Goal: Obtain resource: Download file/media

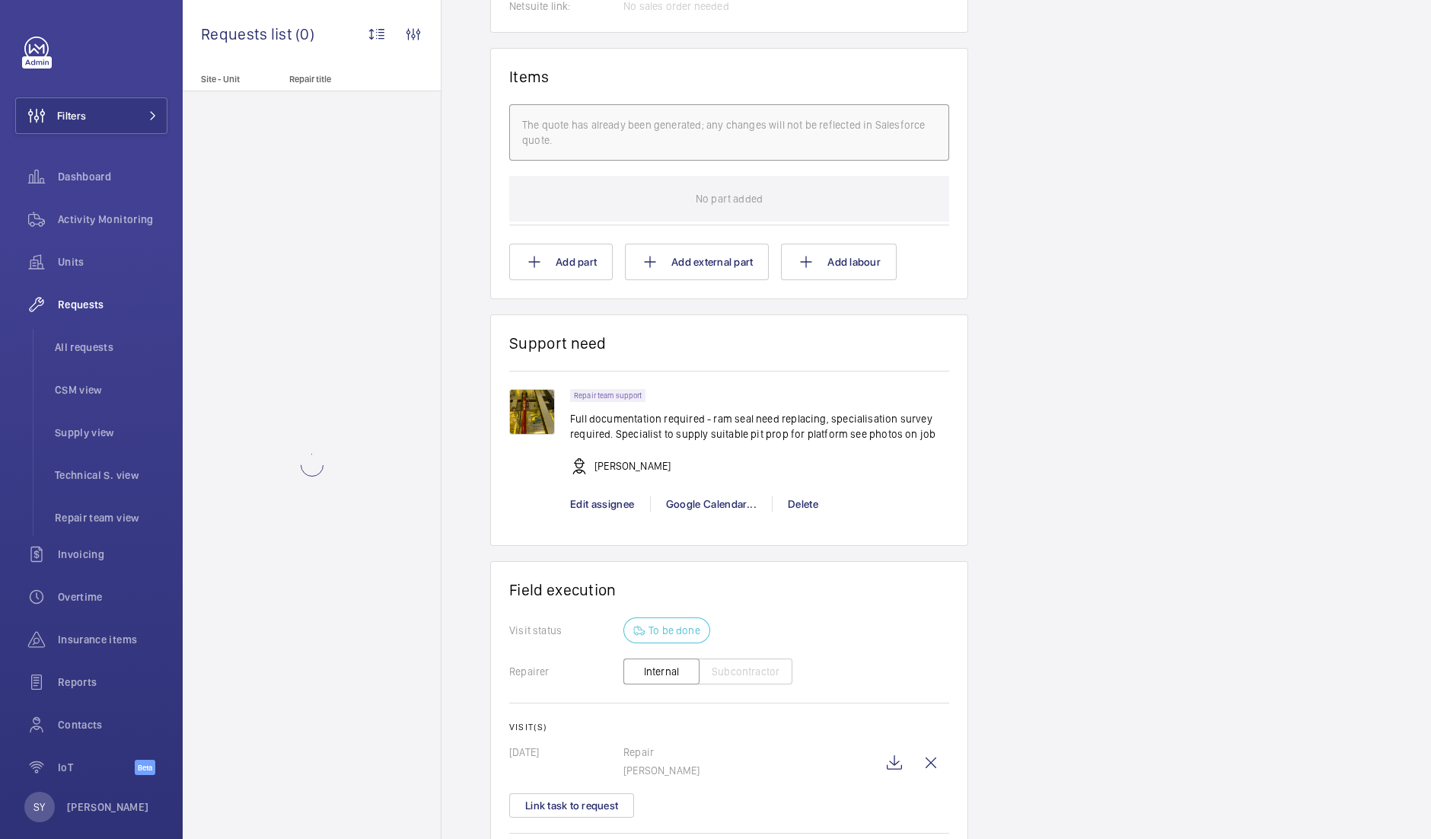
scroll to position [1177, 0]
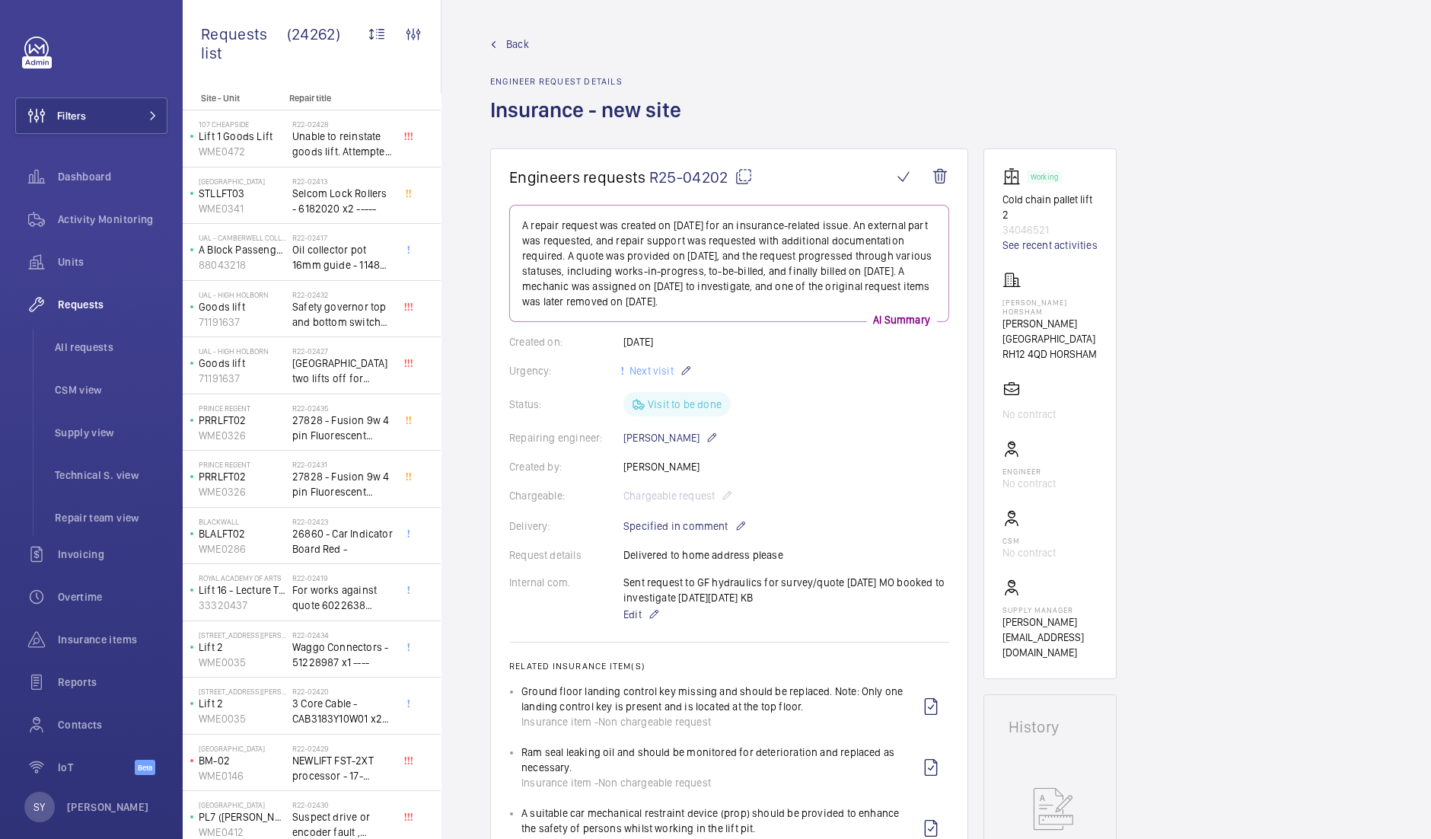
scroll to position [1177, 0]
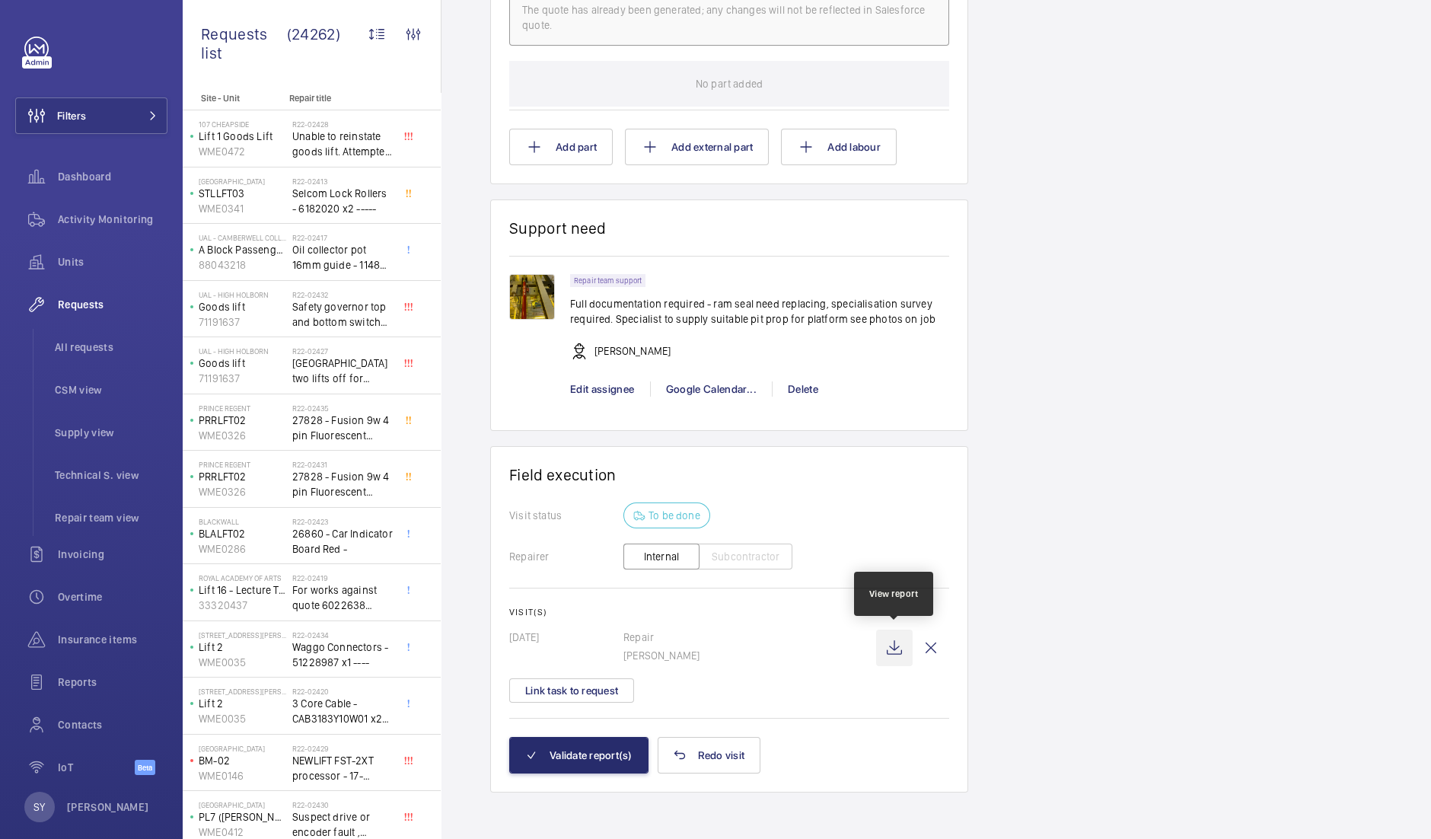
click at [890, 645] on wm-front-icon-button at bounding box center [894, 647] width 37 height 37
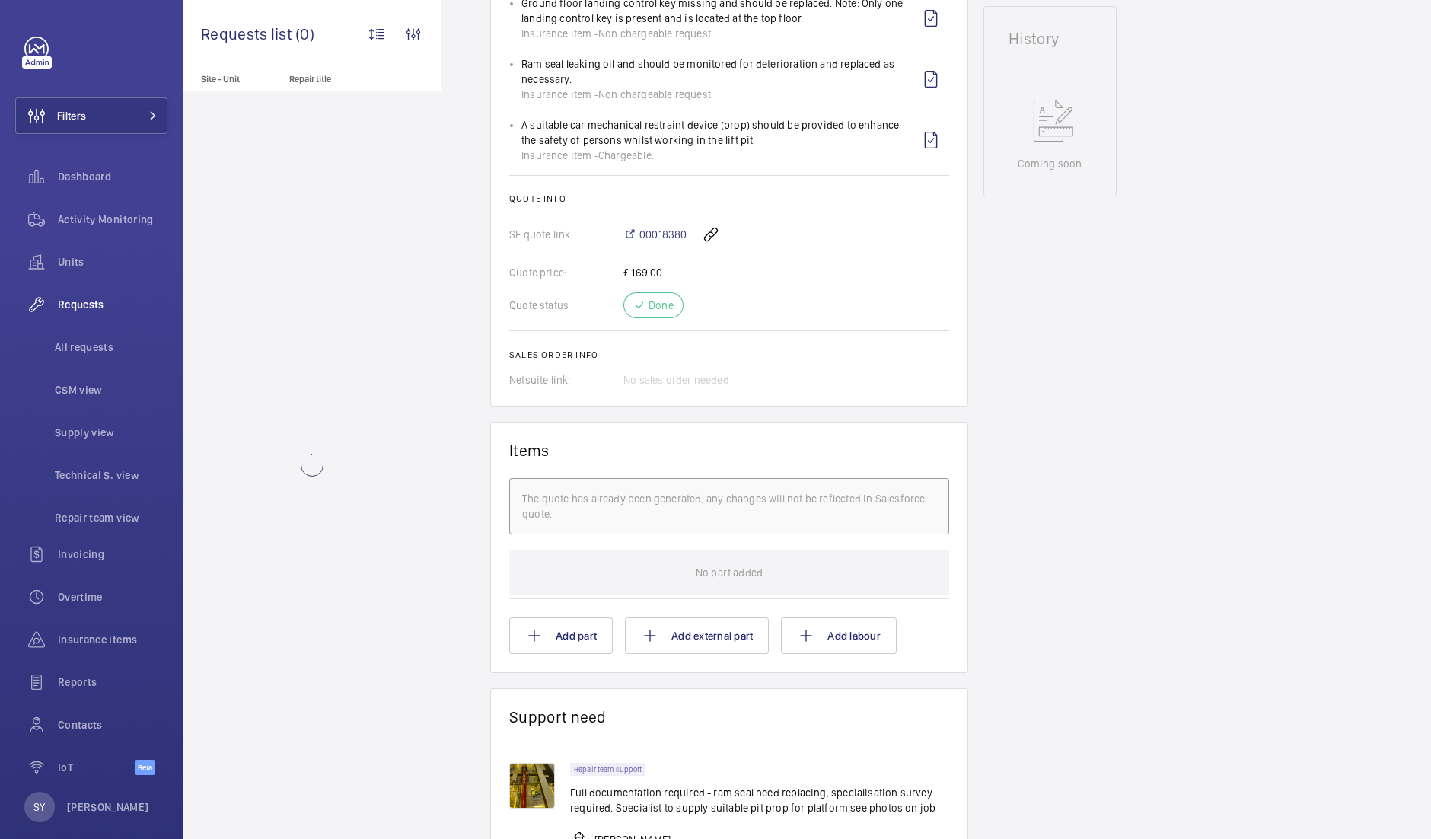
scroll to position [1177, 0]
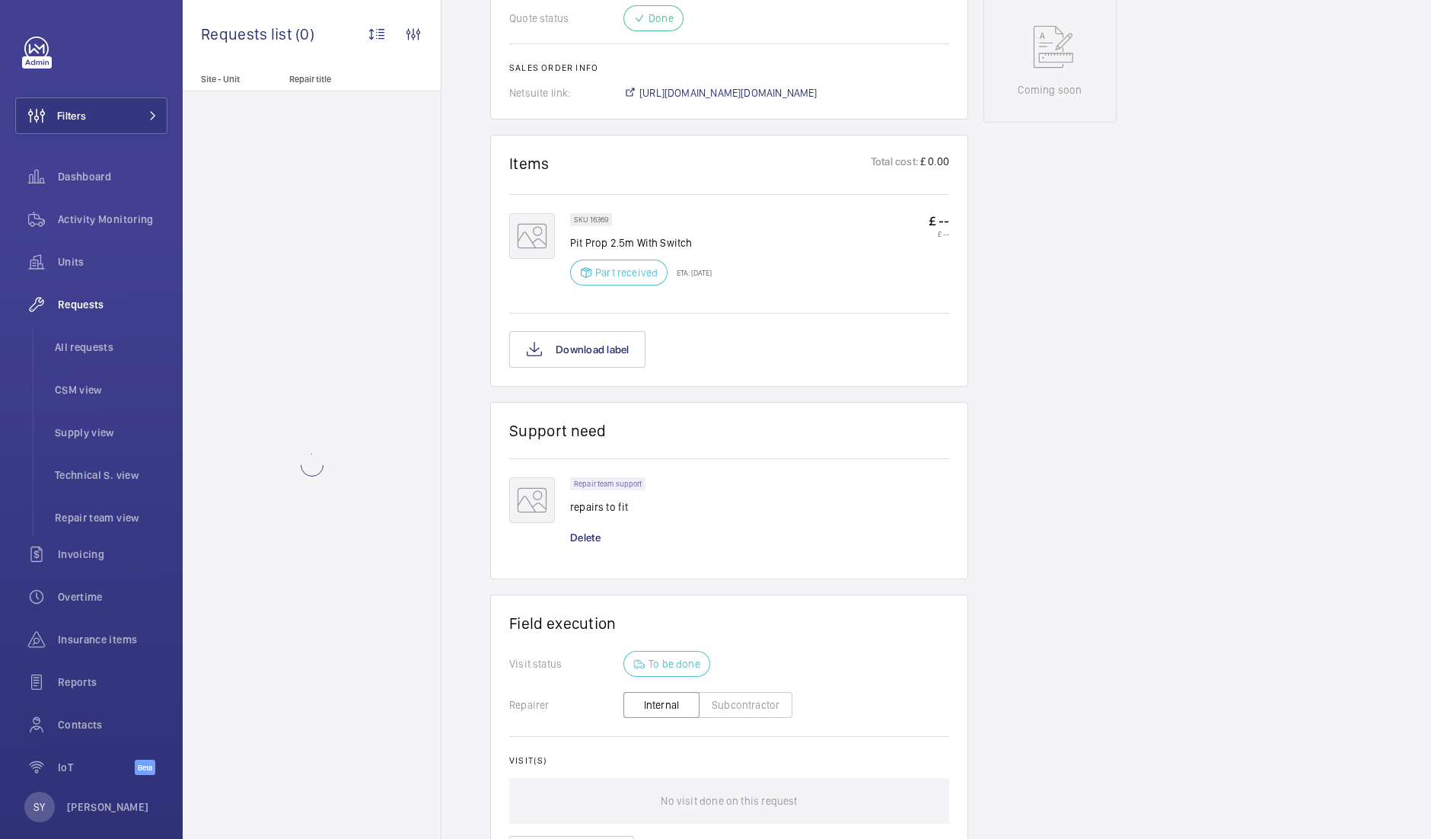
scroll to position [919, 0]
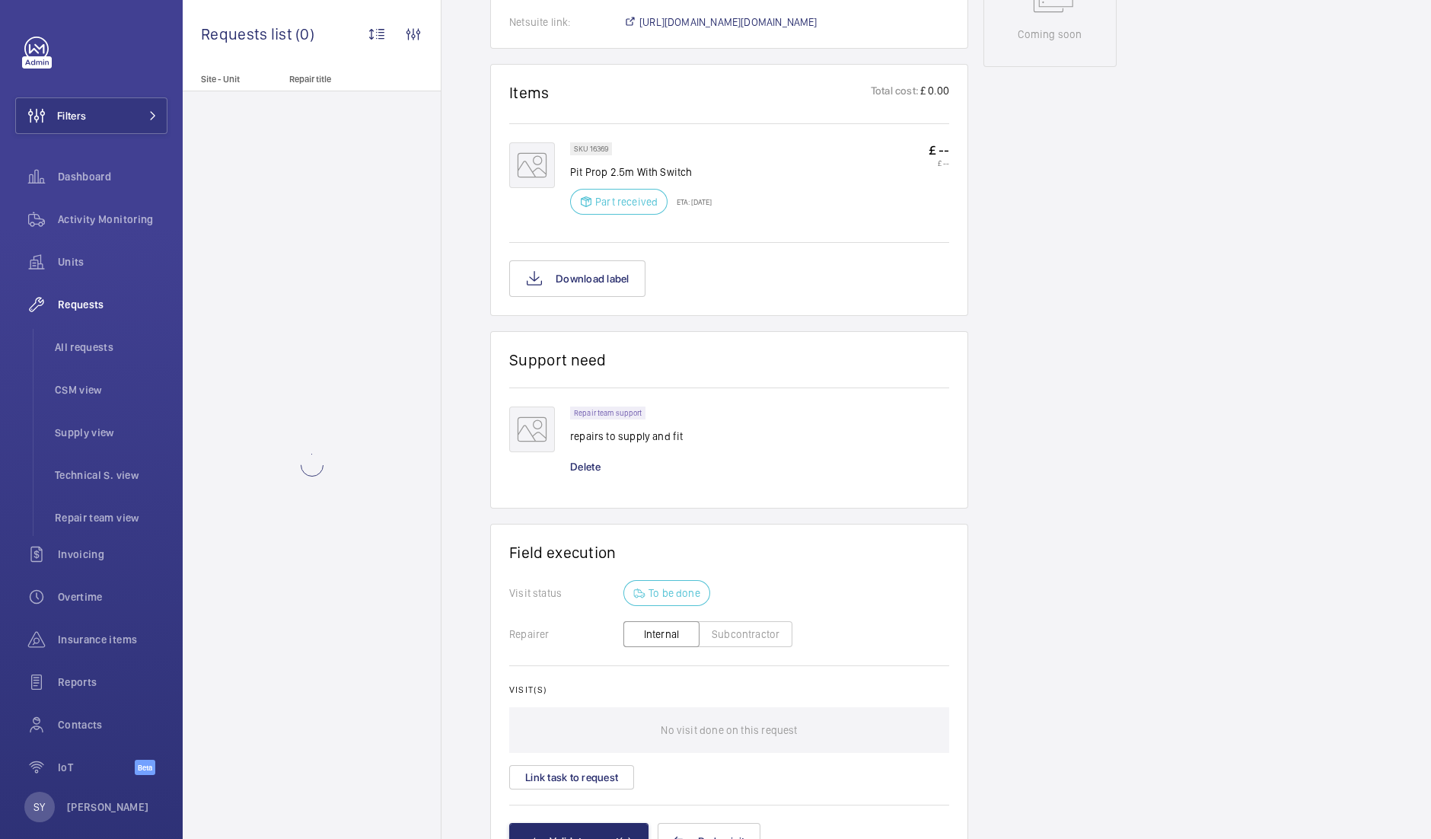
scroll to position [904, 0]
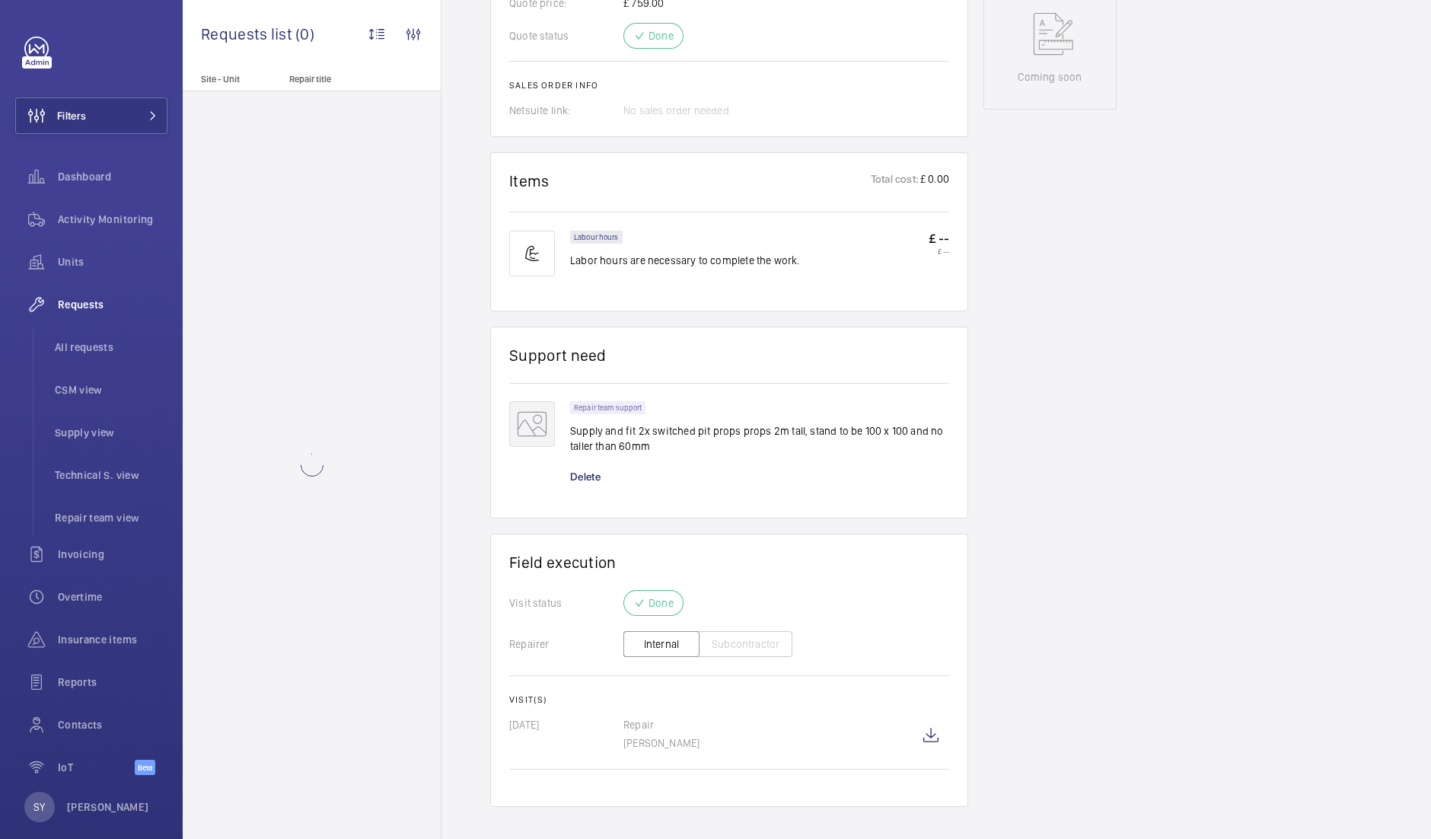
scroll to position [790, 0]
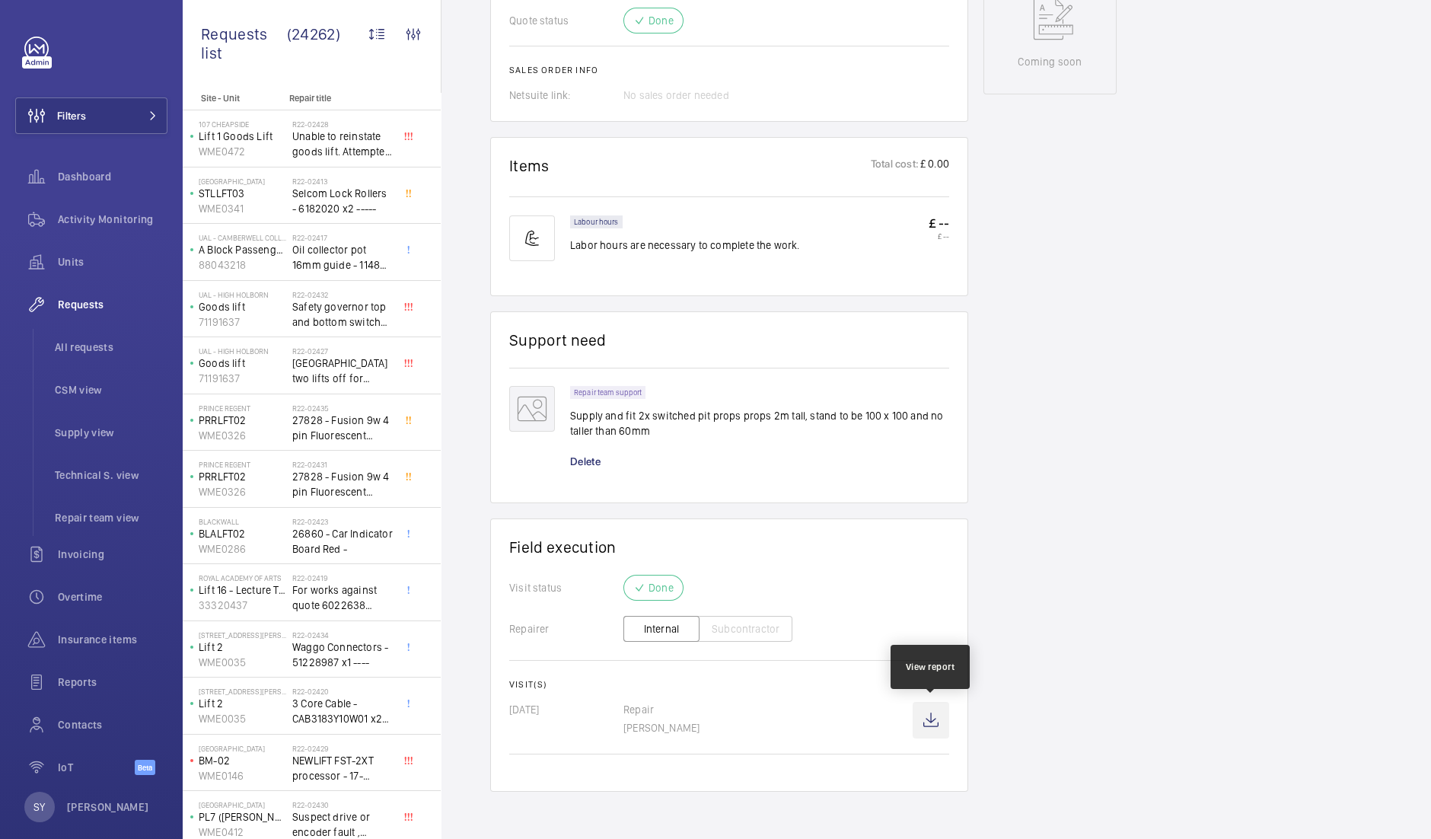
click at [925, 720] on wm-front-icon-button at bounding box center [931, 720] width 37 height 37
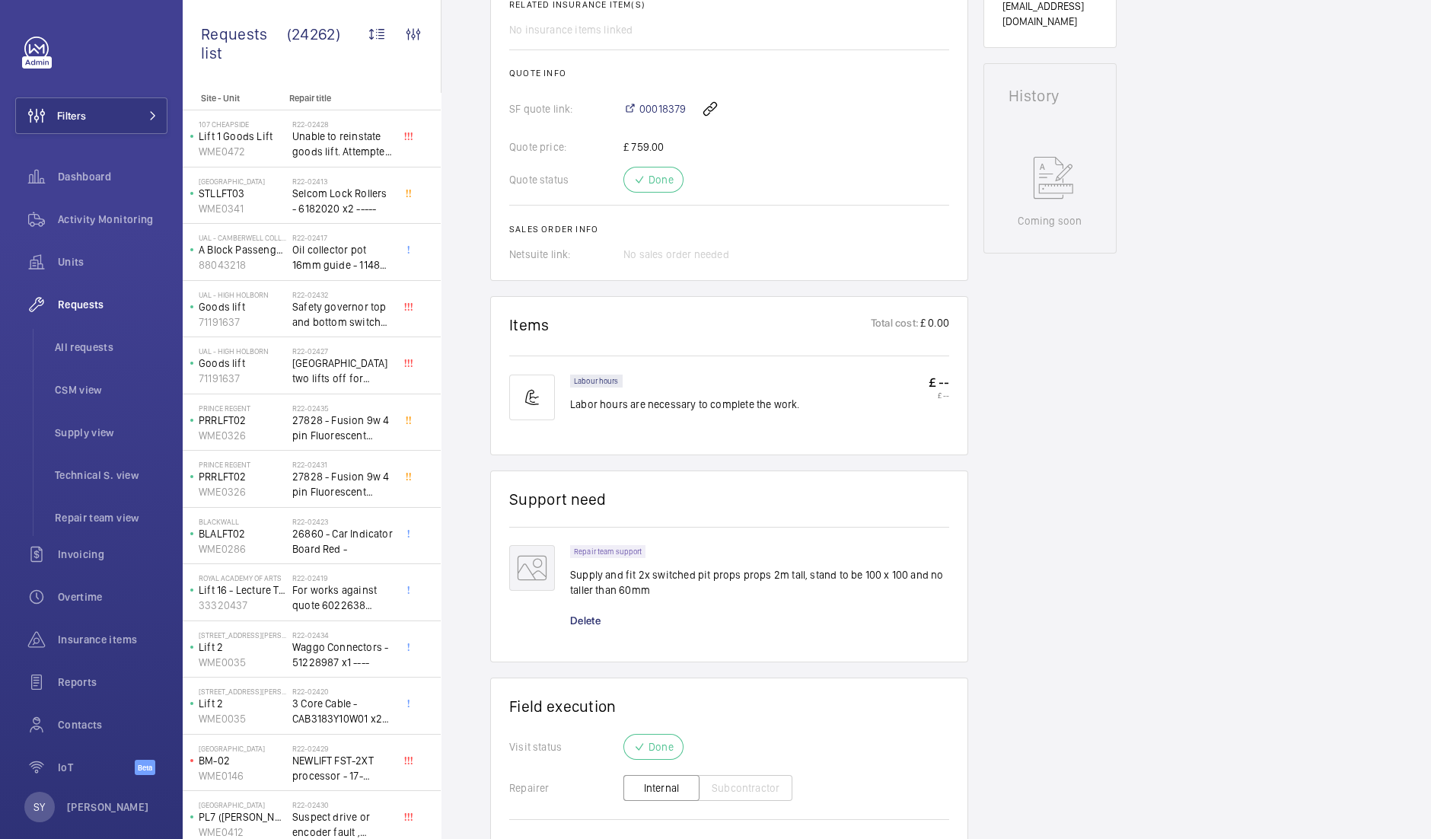
scroll to position [790, 0]
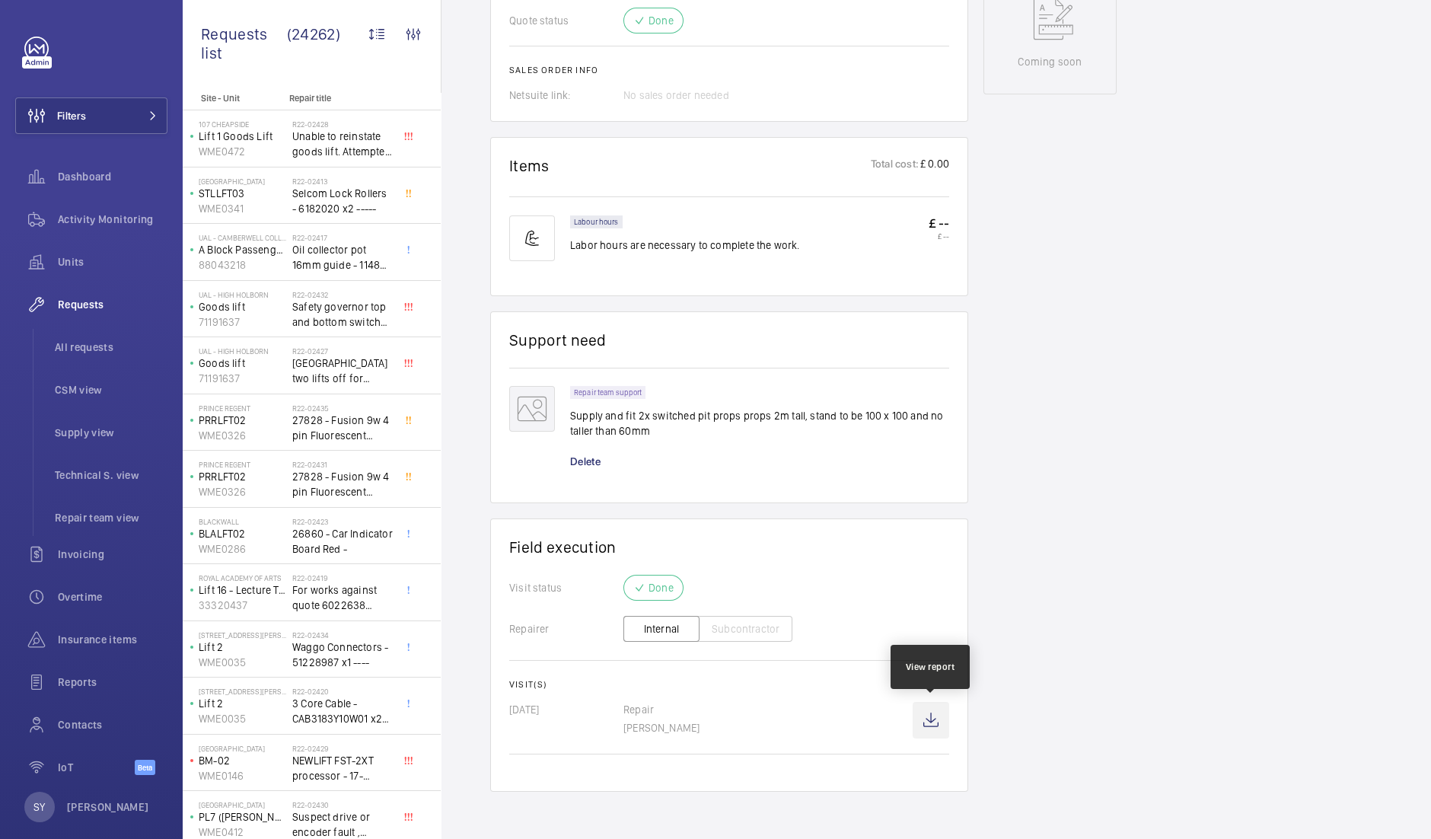
click at [925, 717] on wm-front-icon-button at bounding box center [931, 720] width 37 height 37
click at [929, 721] on wm-front-icon-button at bounding box center [931, 720] width 37 height 37
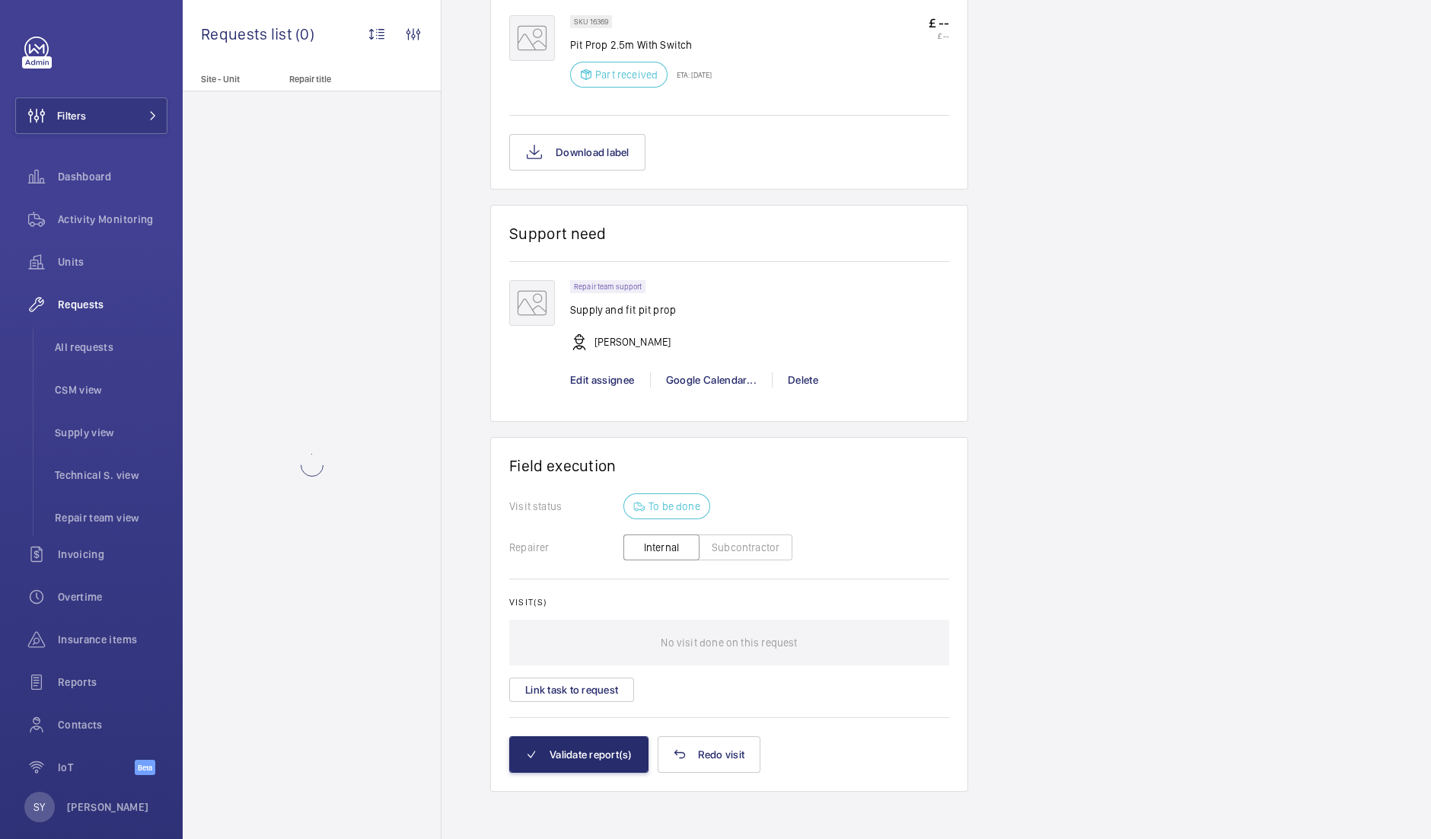
scroll to position [1012, 0]
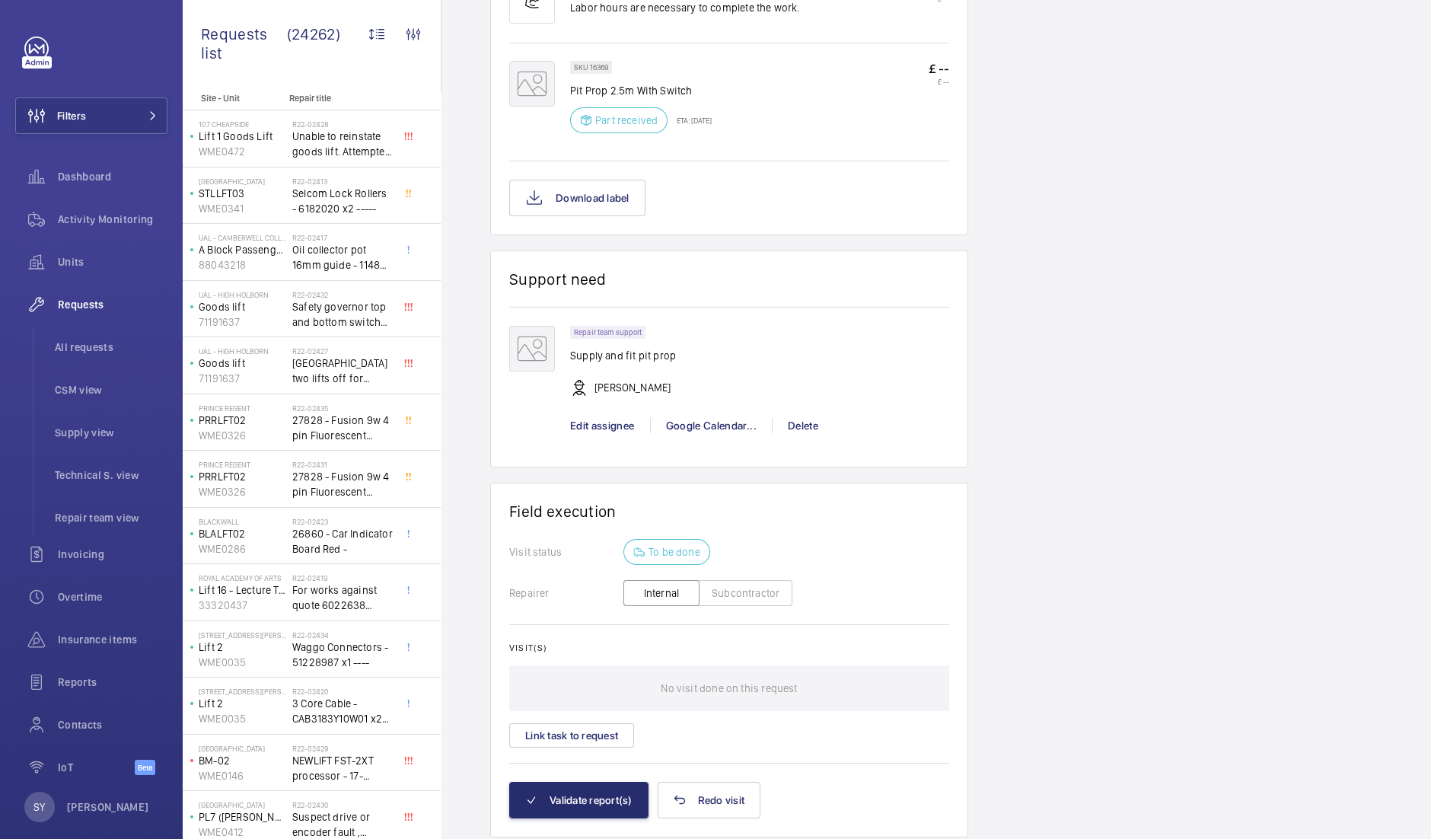
scroll to position [1058, 0]
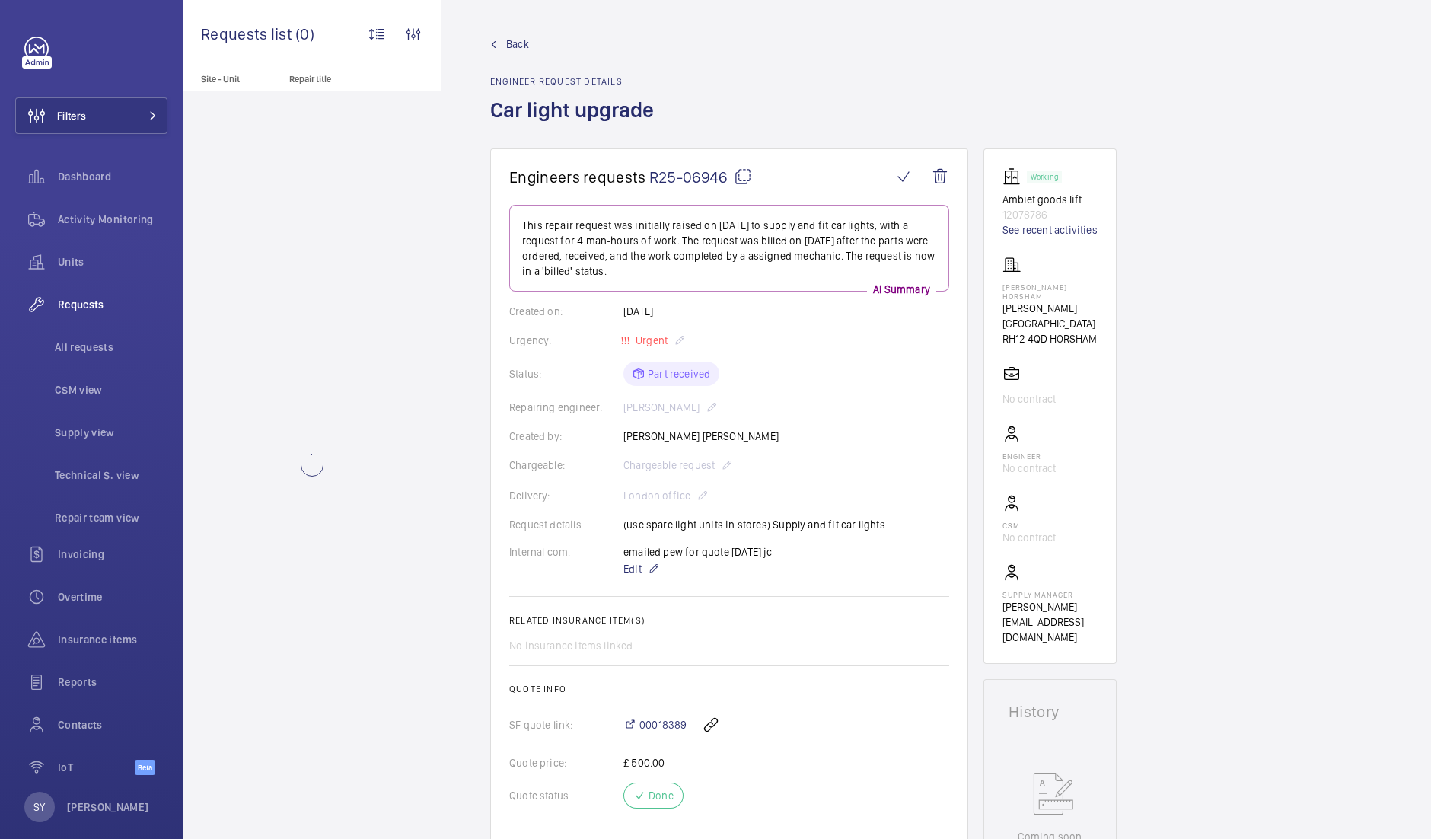
scroll to position [1049, 0]
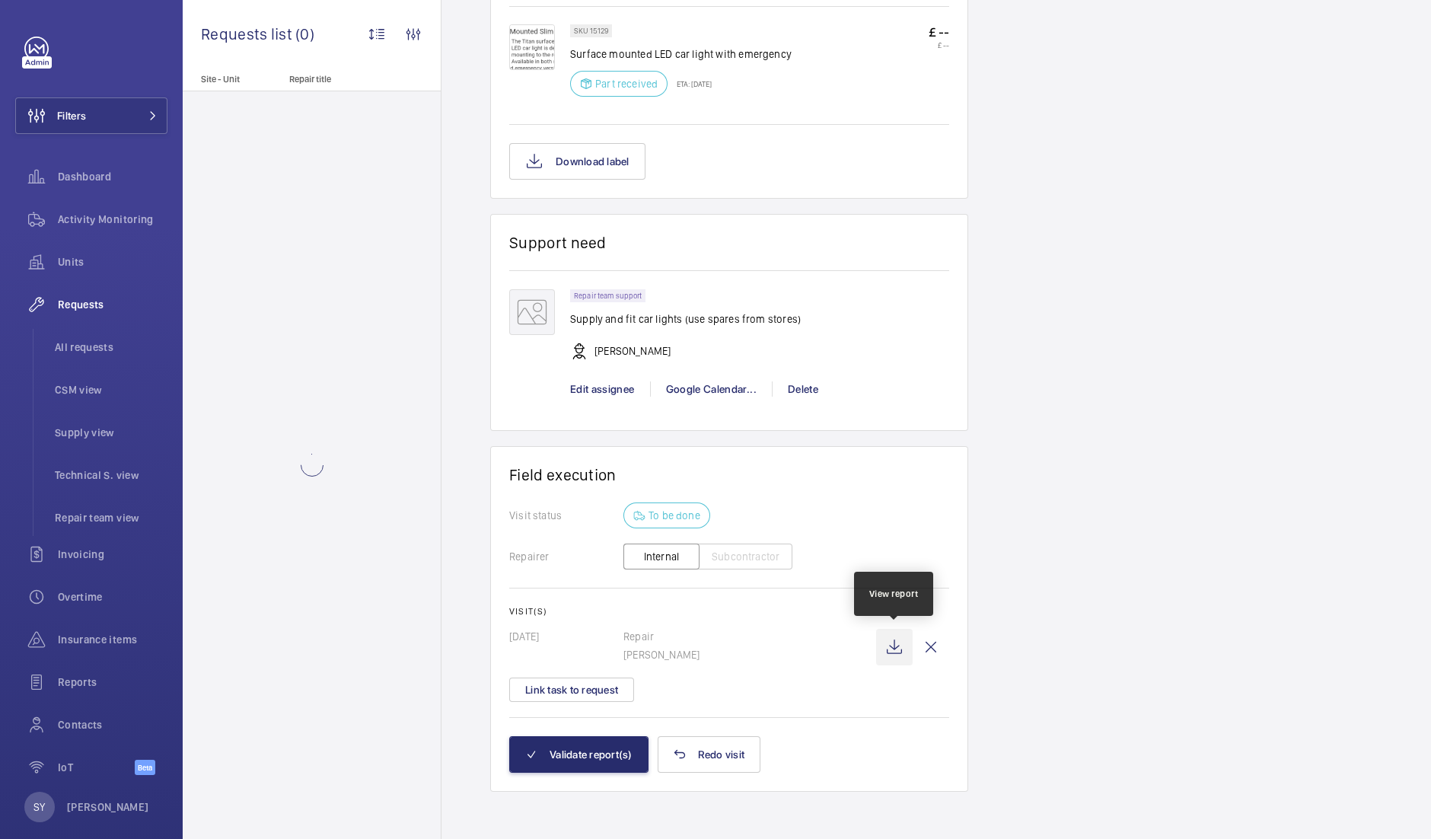
click at [890, 642] on wm-front-icon-button at bounding box center [894, 647] width 37 height 37
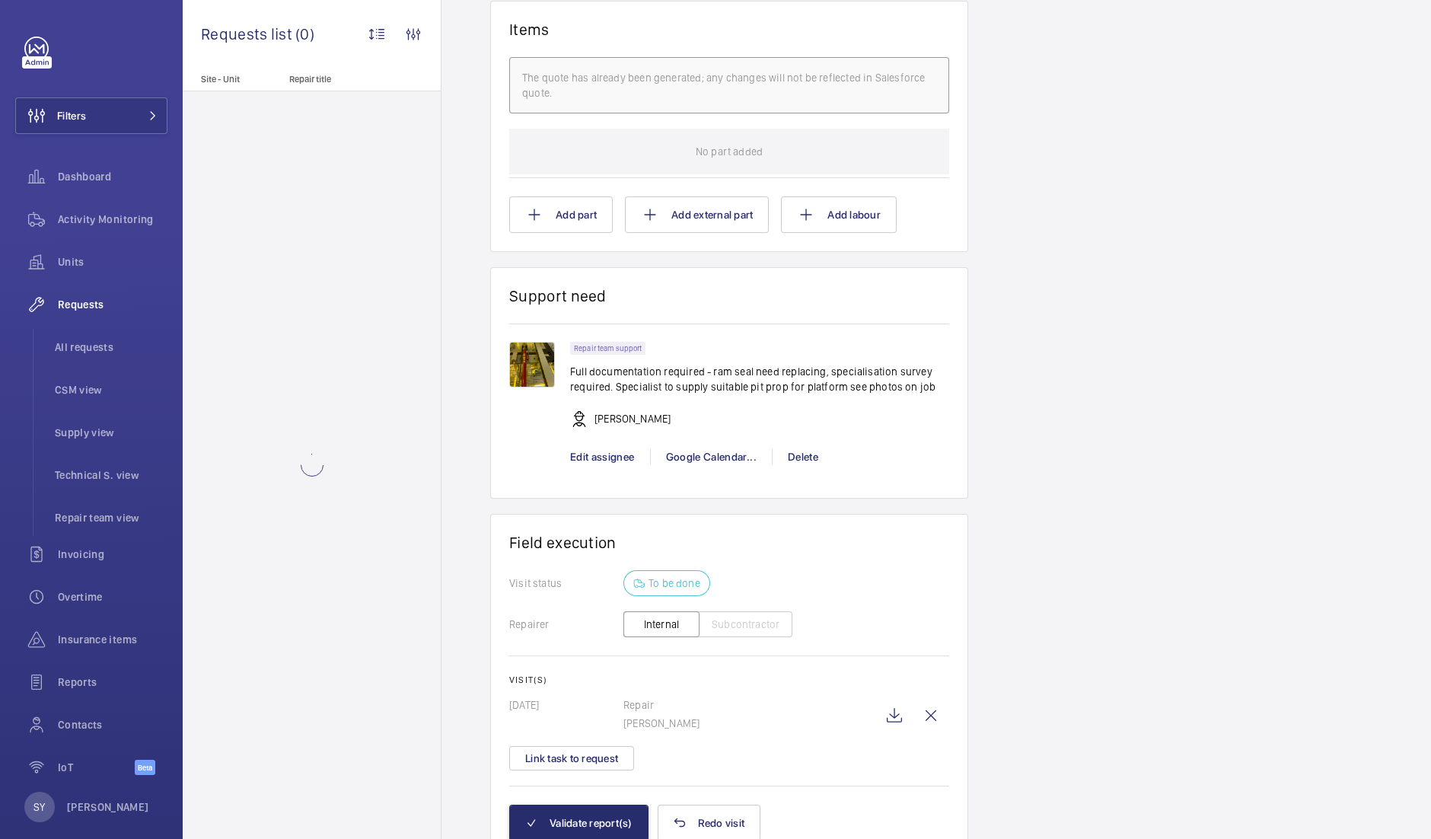
scroll to position [1177, 0]
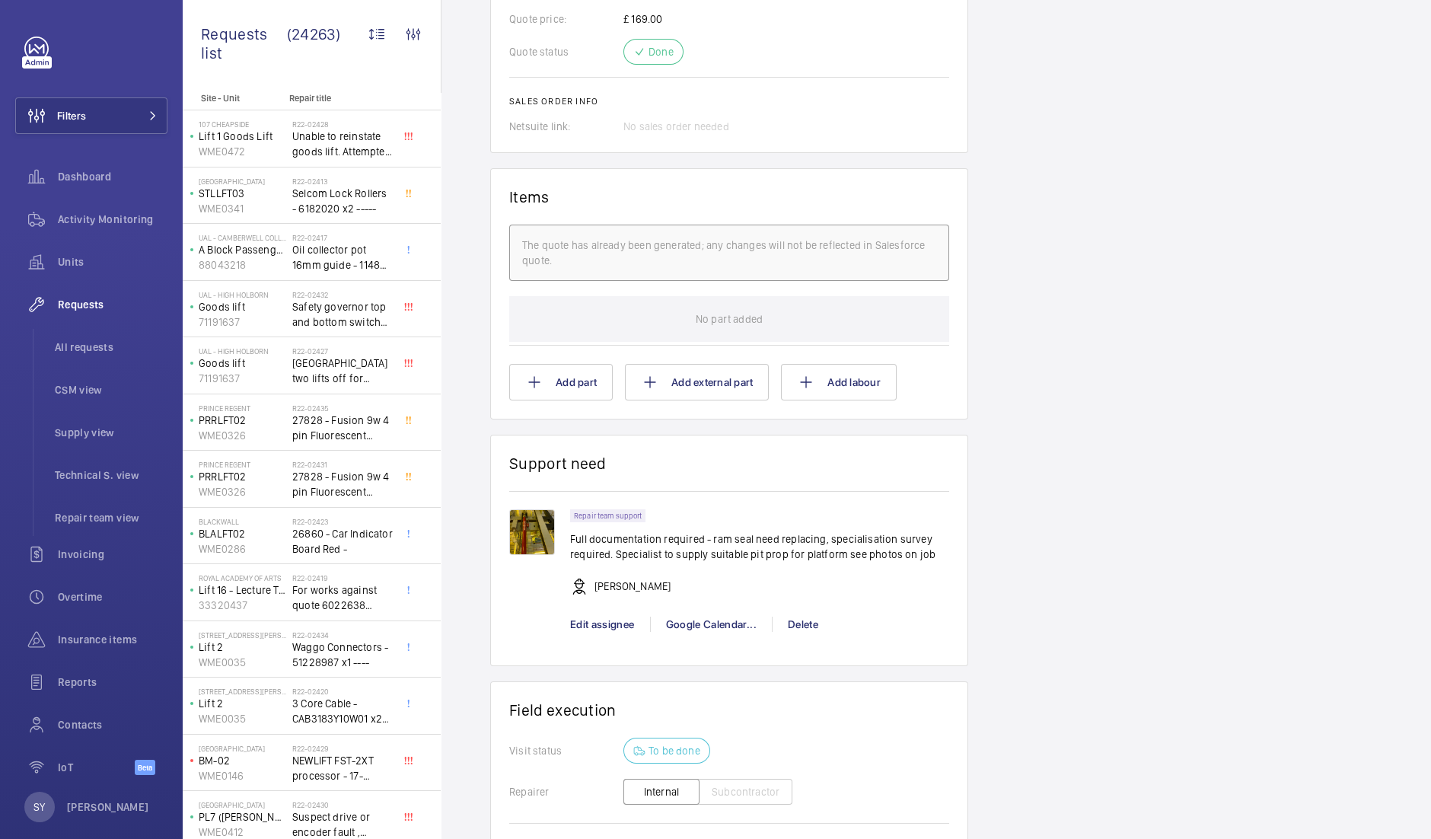
scroll to position [1177, 0]
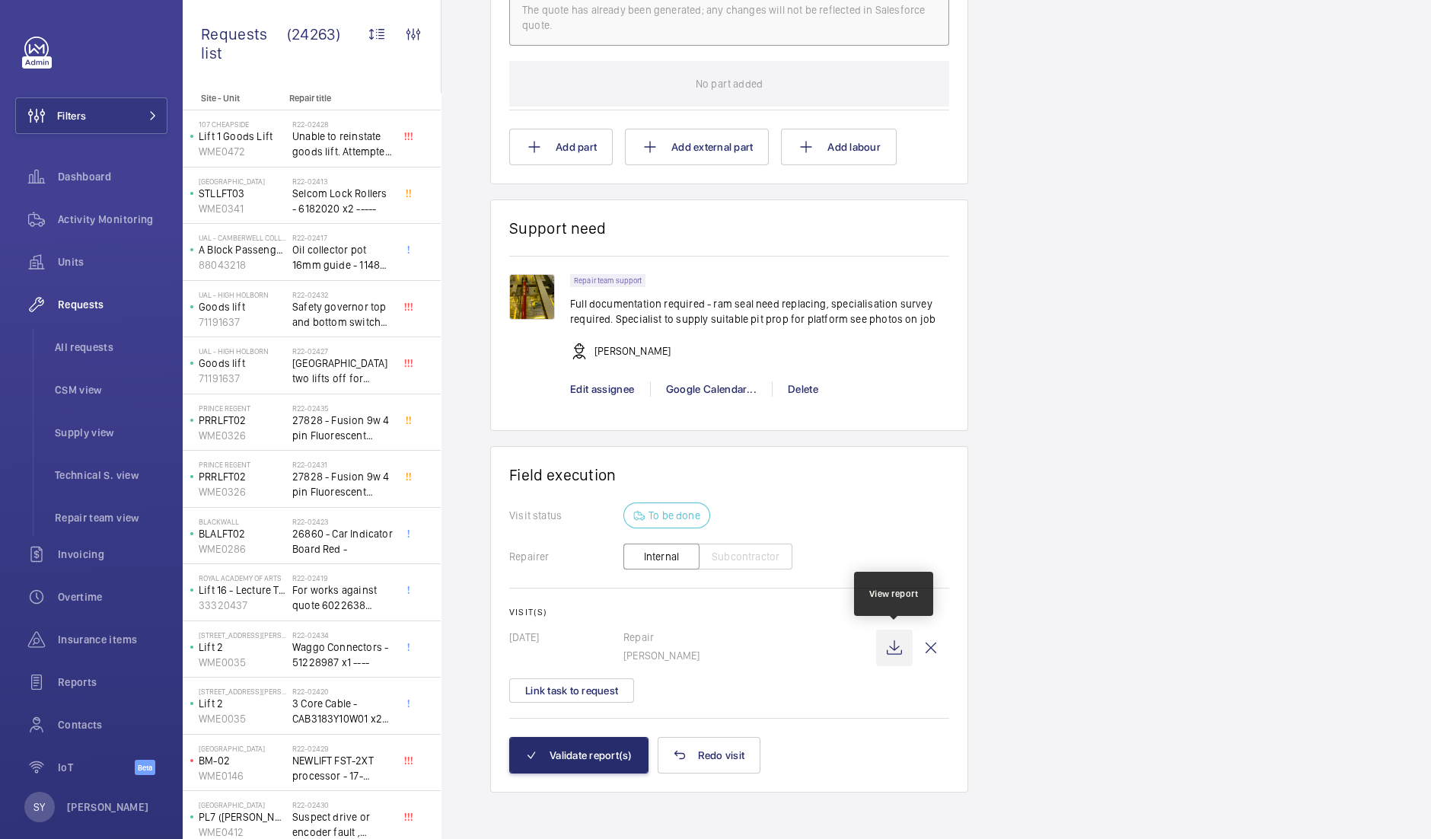
click at [892, 652] on wm-front-icon-button at bounding box center [894, 647] width 37 height 37
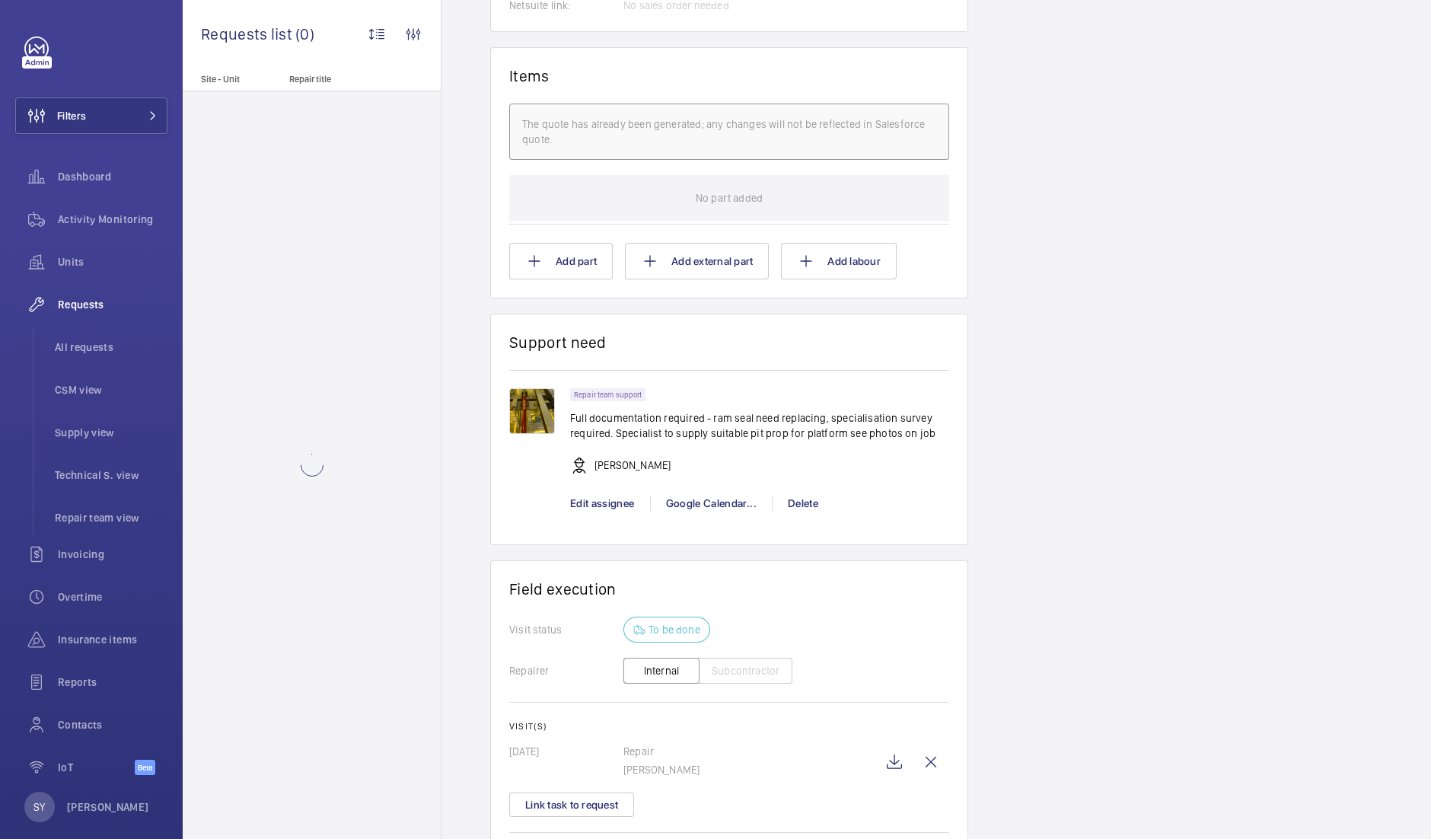
scroll to position [1177, 0]
